Goal: Information Seeking & Learning: Learn about a topic

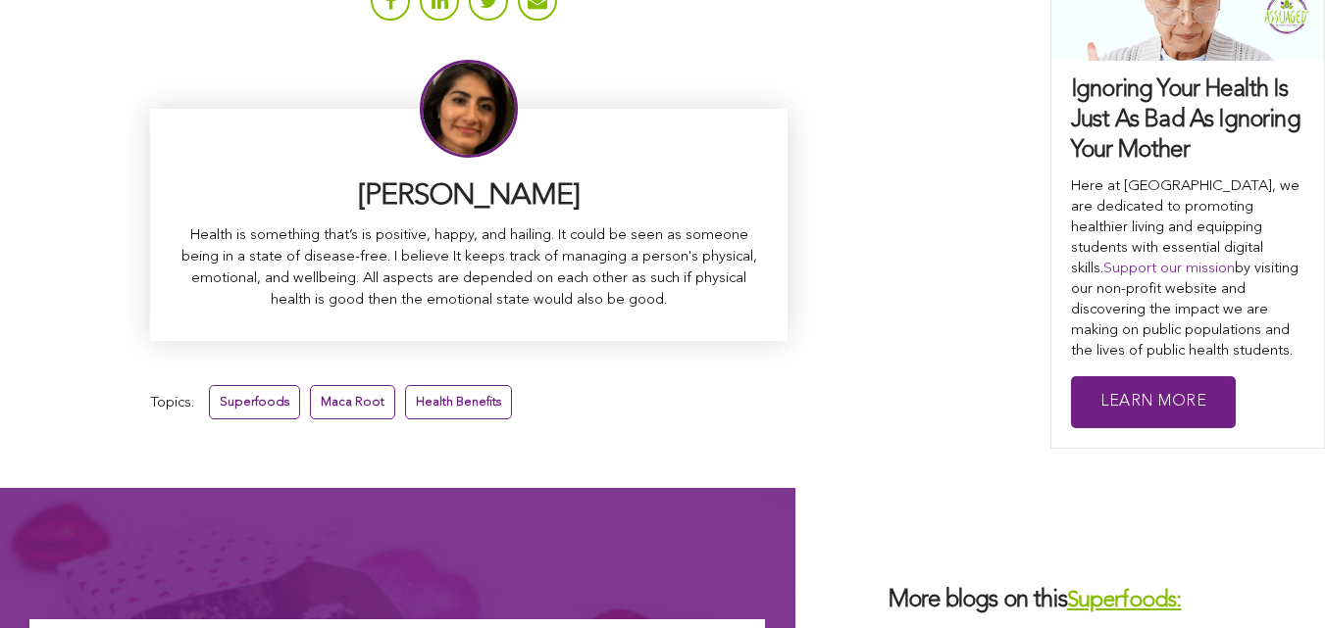
scroll to position [13026, 0]
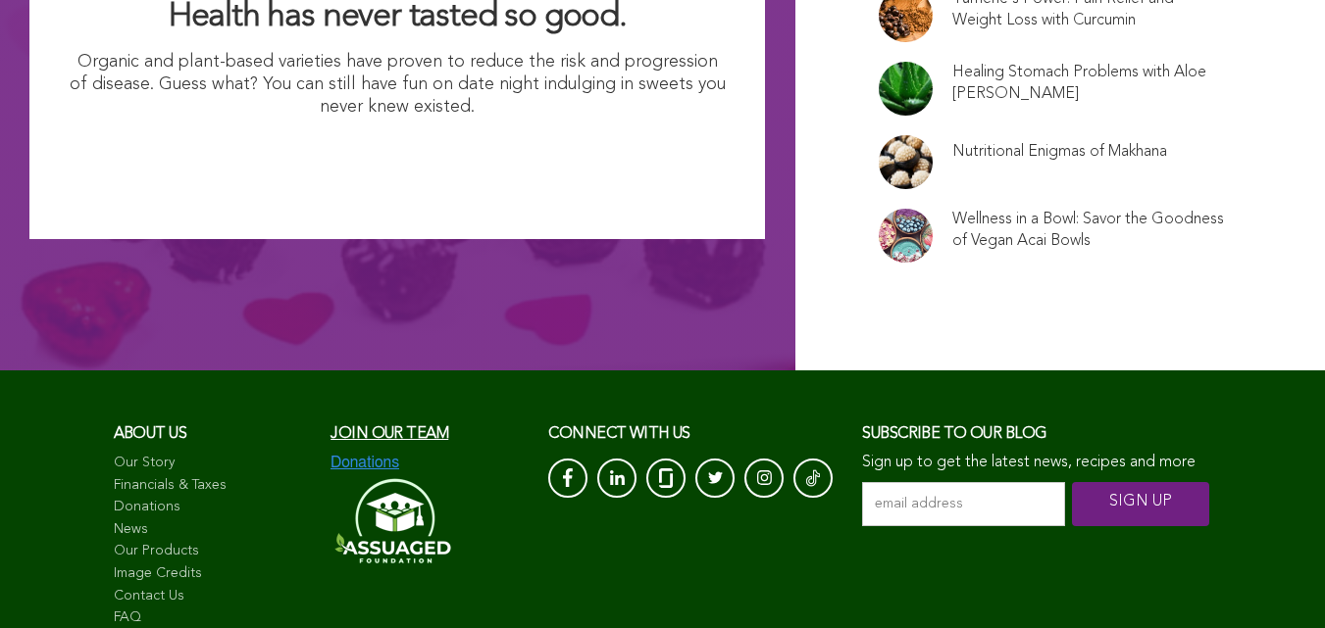
click at [952, 141] on link "Nutritional Enigmas of Makhana" at bounding box center [1059, 152] width 215 height 22
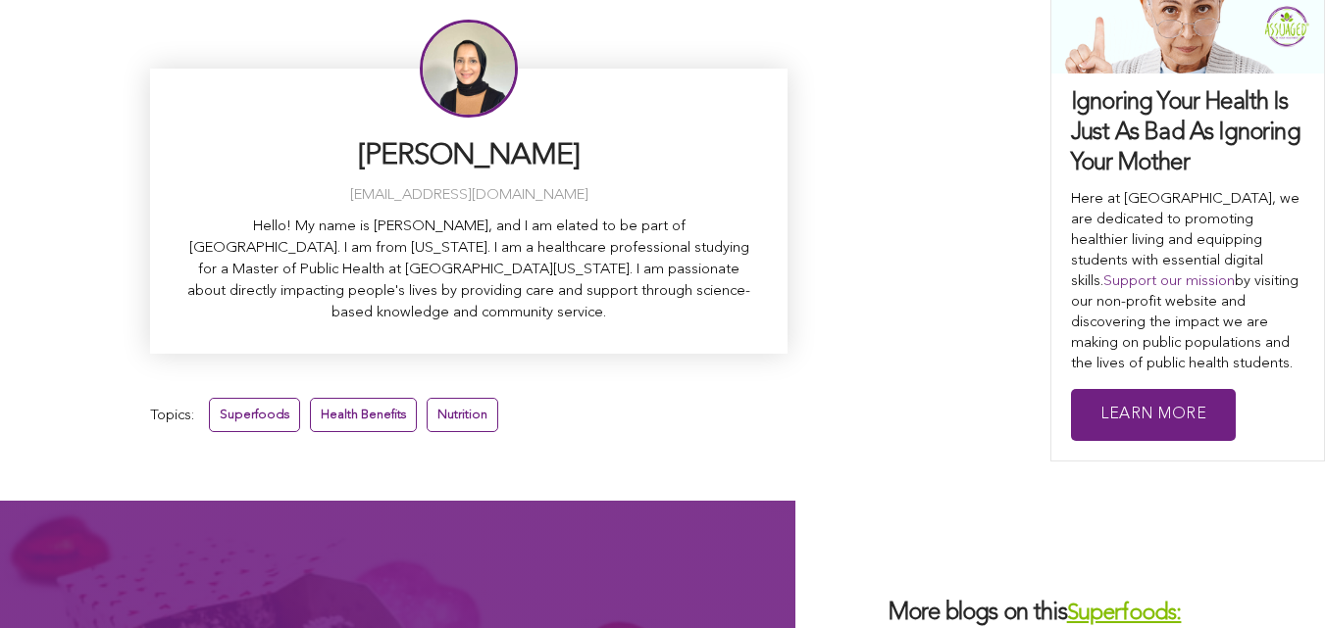
scroll to position [7138, 0]
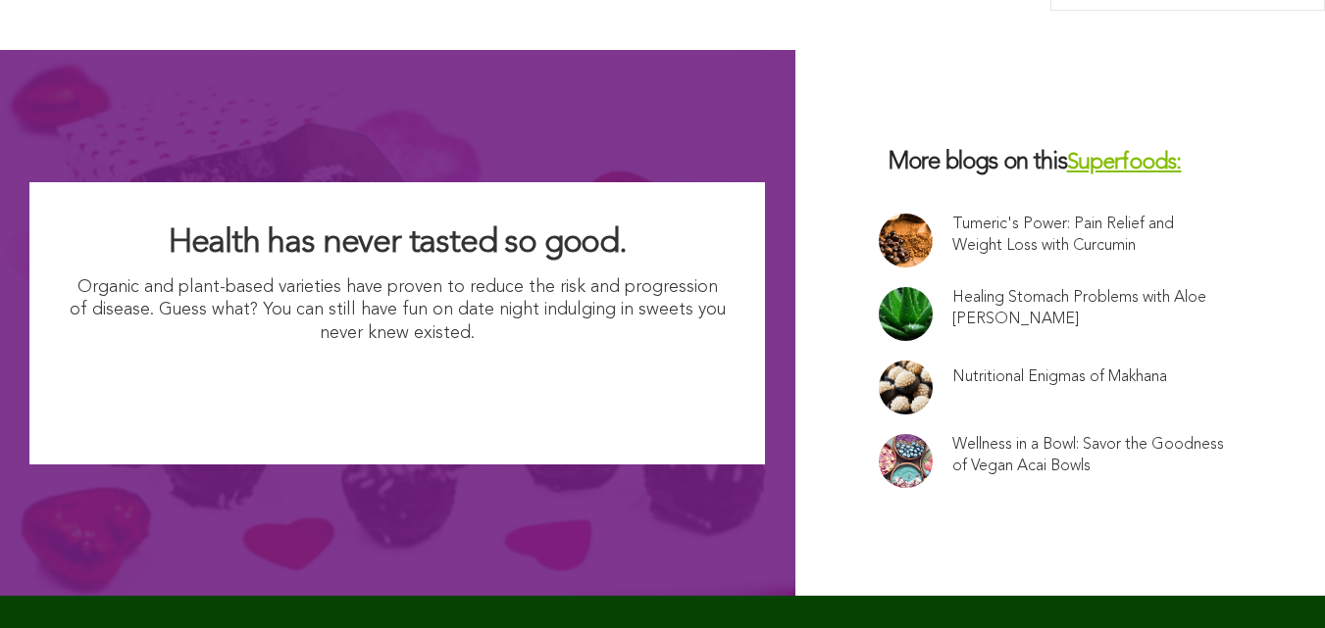
click at [952, 367] on link "Nutritional Enigmas of Makhana" at bounding box center [1059, 378] width 215 height 22
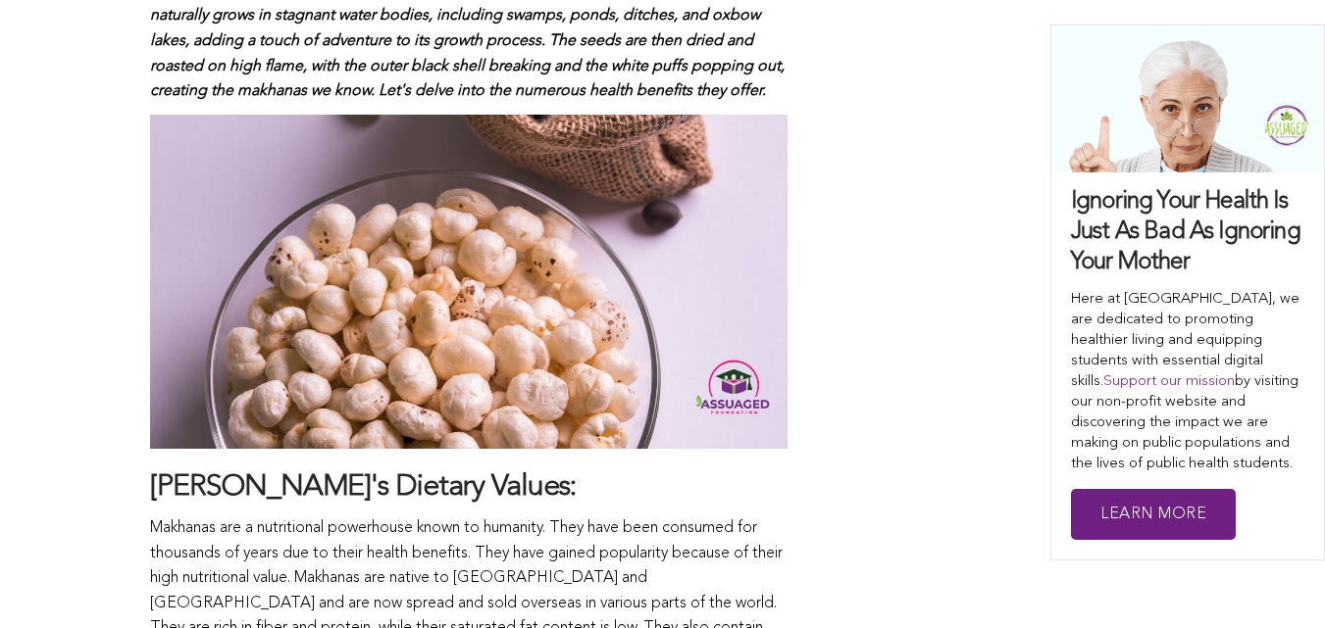
scroll to position [1432, 0]
